Goal: Task Accomplishment & Management: Use online tool/utility

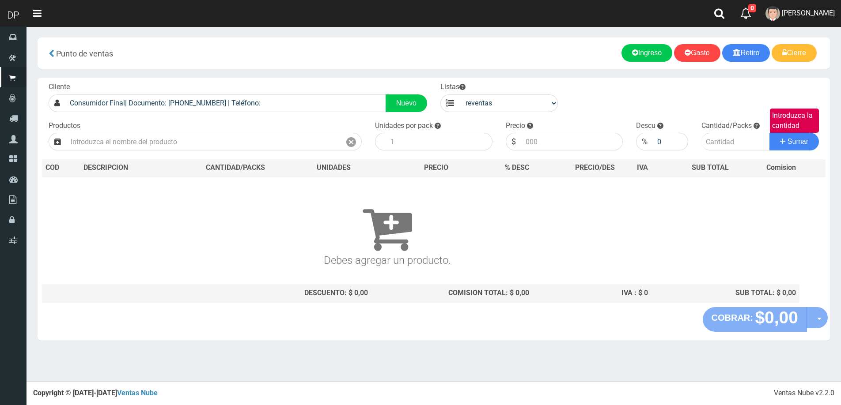
select select "3"
click at [181, 144] on input "text" at bounding box center [203, 142] width 275 height 18
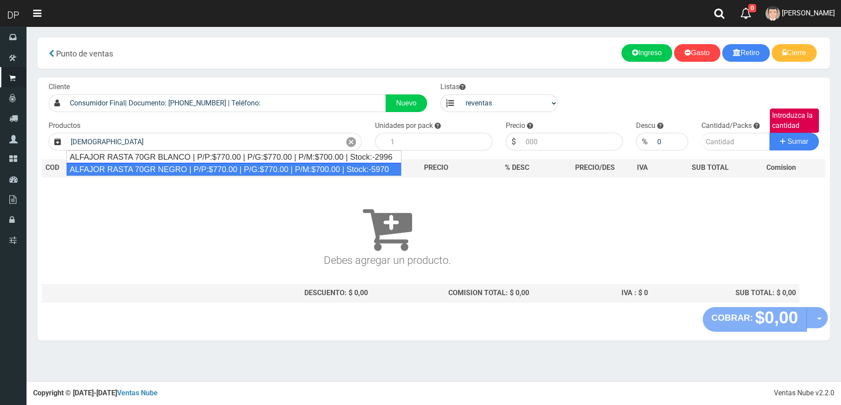
click at [163, 169] on div "ALFAJOR RASTA 70GR NEGRO | P/P:$770.00 | P/G:$770.00 | P/M:$700.00 | Stock:-5970" at bounding box center [233, 169] width 335 height 13
type input "ALFAJOR RASTA 70GR NEGRO | P/P:$770.00 | P/G:$770.00 | P/M:$700.00 | Stock:-5970"
type input "18"
type input "700.00"
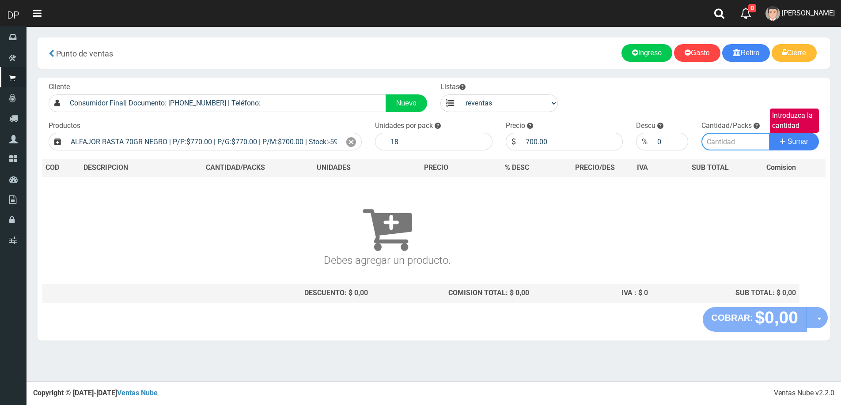
click at [745, 140] on input "Introduzca la cantidad" at bounding box center [735, 142] width 68 height 18
type input "1"
click at [769, 133] on button "Sumar" at bounding box center [793, 142] width 49 height 18
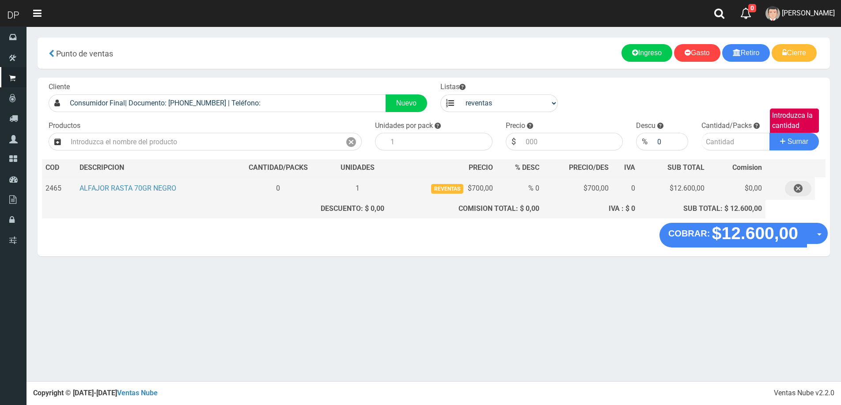
click at [799, 189] on icon "button" at bounding box center [798, 188] width 9 height 15
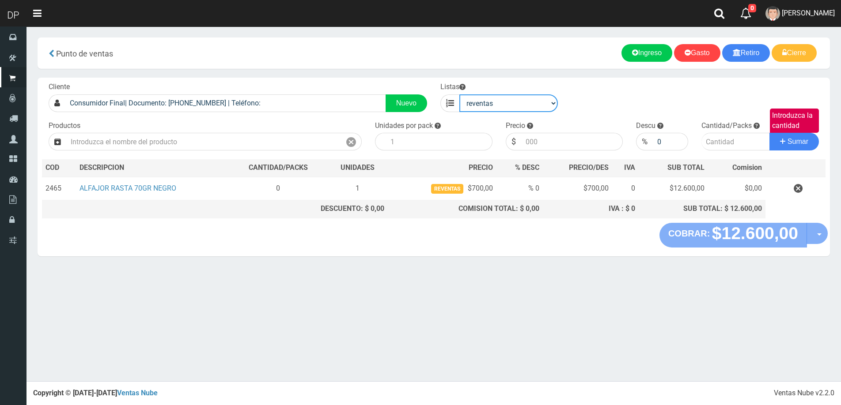
drag, startPoint x: 538, startPoint y: 108, endPoint x: 534, endPoint y: 111, distance: 5.4
click at [538, 108] on select "venta publico Sup chinos reventas" at bounding box center [508, 104] width 98 height 18
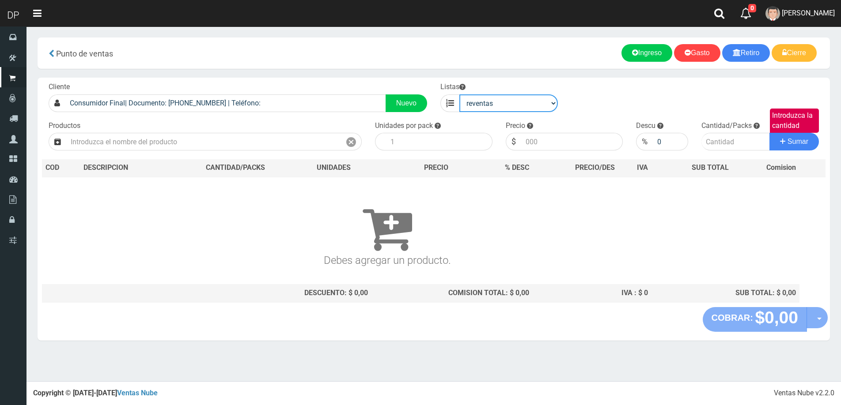
select select "1"
click at [459, 95] on select "venta publico Sup chinos reventas" at bounding box center [508, 104] width 98 height 18
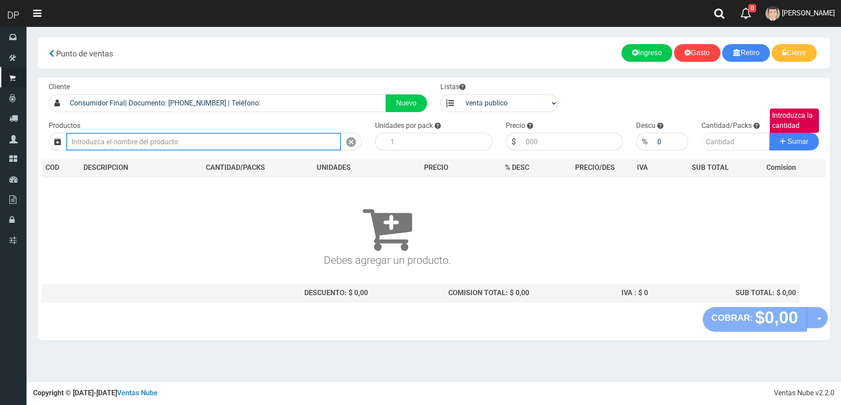
drag, startPoint x: 220, startPoint y: 134, endPoint x: 233, endPoint y: 132, distance: 13.0
click at [222, 134] on input "text" at bounding box center [203, 142] width 275 height 18
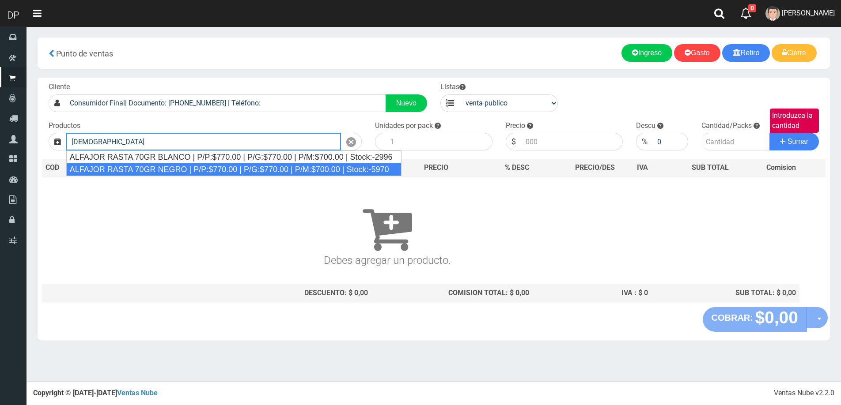
click at [209, 168] on div "ALFAJOR RASTA 70GR NEGRO | P/P:$770.00 | P/G:$770.00 | P/M:$700.00 | Stock:-5970" at bounding box center [233, 169] width 335 height 13
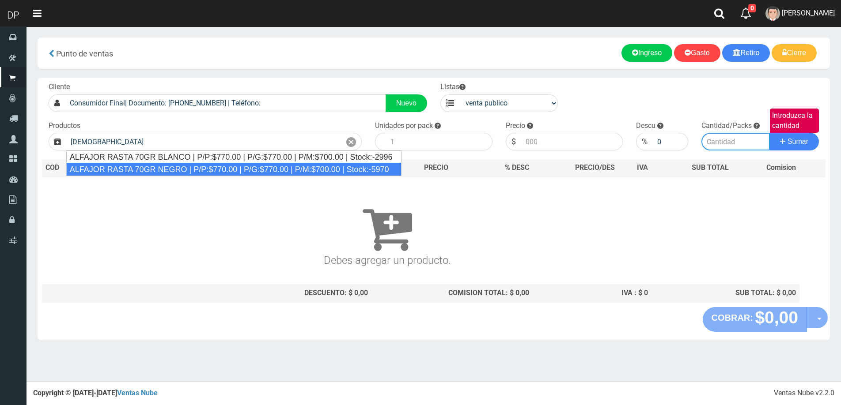
type input "ALFAJOR RASTA 70GR NEGRO | P/P:$770.00 | P/G:$770.00 | P/M:$700.00 | Stock:-5970"
type input "18"
type input "770.00"
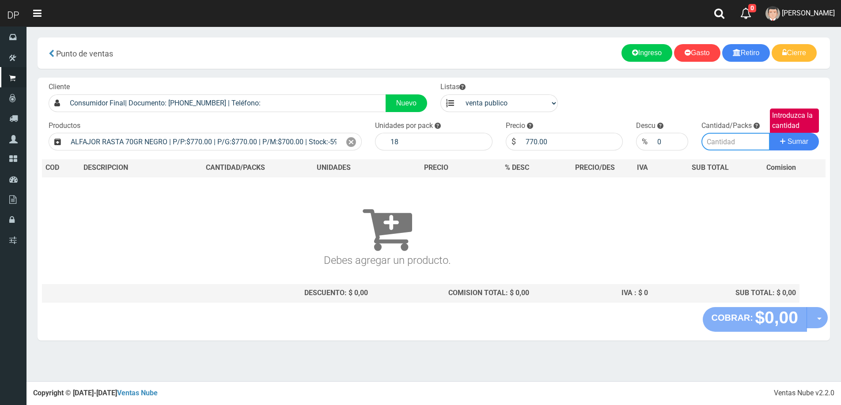
click at [720, 147] on input "Introduzca la cantidad" at bounding box center [735, 142] width 68 height 18
type input "1"
click at [769, 133] on button "Sumar" at bounding box center [793, 142] width 49 height 18
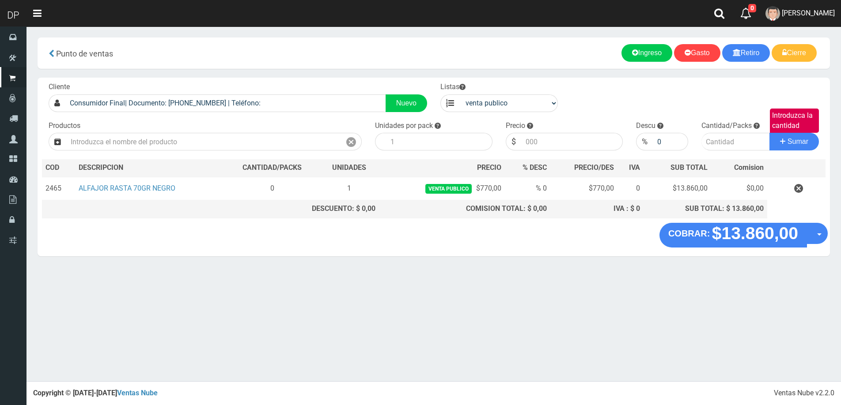
click at [801, 188] on icon "button" at bounding box center [798, 188] width 9 height 15
